Goal: Task Accomplishment & Management: Manage account settings

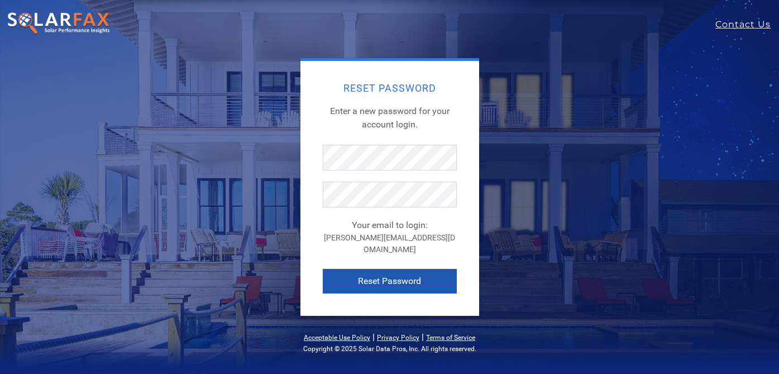
click at [394, 269] on button "Reset Password" at bounding box center [390, 281] width 134 height 25
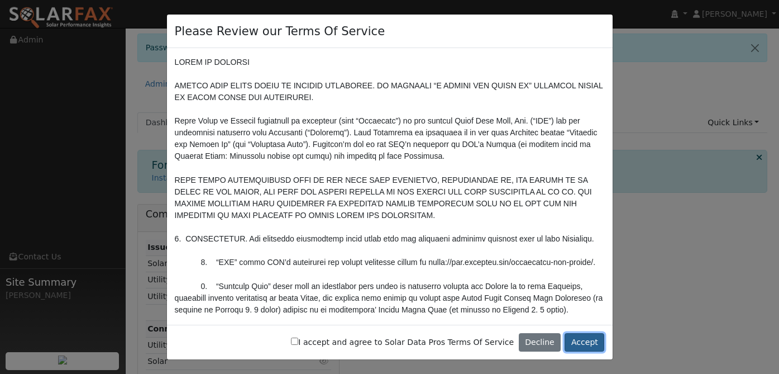
click at [589, 338] on button "Accept" at bounding box center [585, 342] width 40 height 19
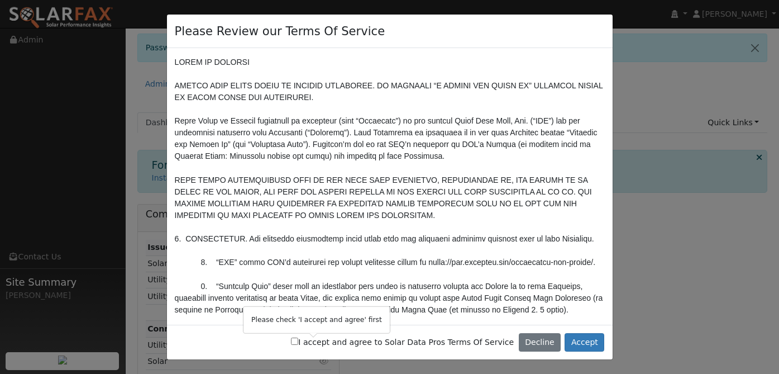
click at [298, 339] on input "I accept and agree to Solar Data Pros Terms Of Service" at bounding box center [294, 340] width 7 height 7
checkbox input "true"
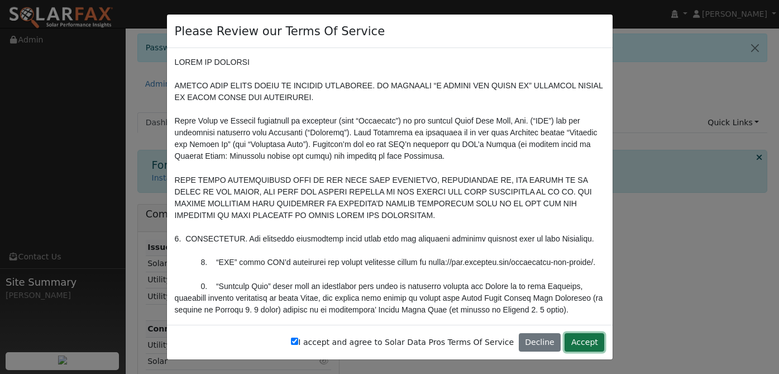
click at [581, 337] on button "Accept" at bounding box center [585, 342] width 40 height 19
